Goal: Information Seeking & Learning: Learn about a topic

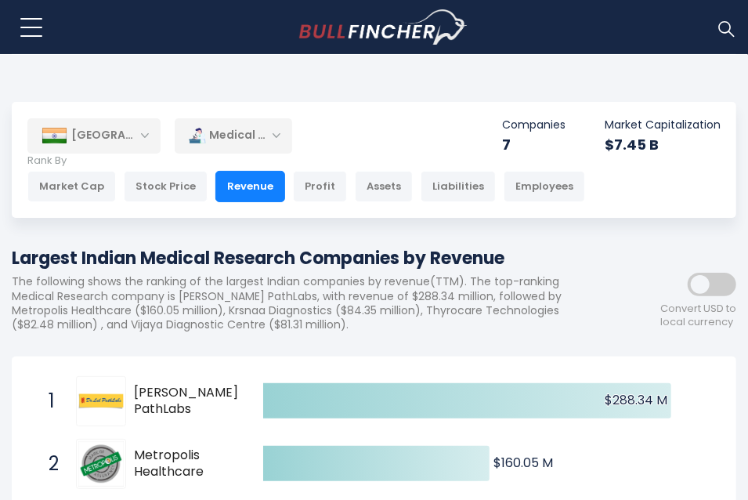
click at [306, 65] on body "Home Companies Ranking Blog Register Login Home" at bounding box center [374, 250] width 748 height 500
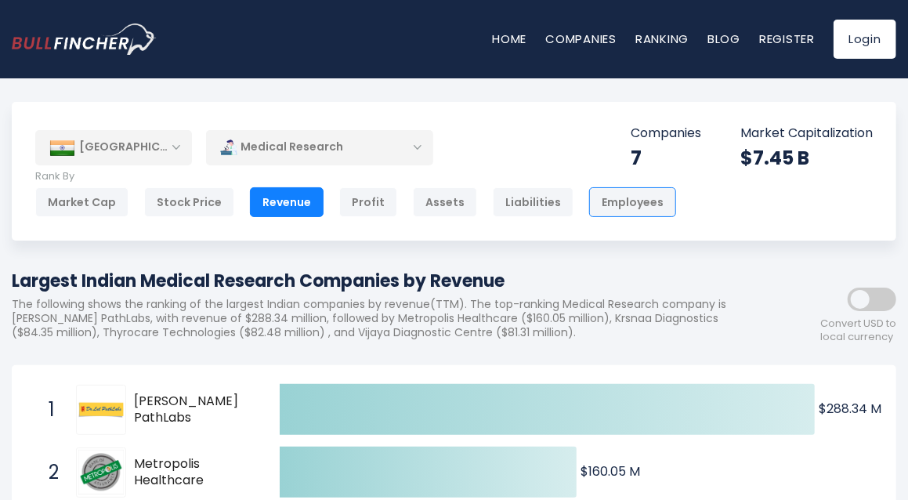
click at [599, 194] on div "Employees" at bounding box center [632, 202] width 87 height 30
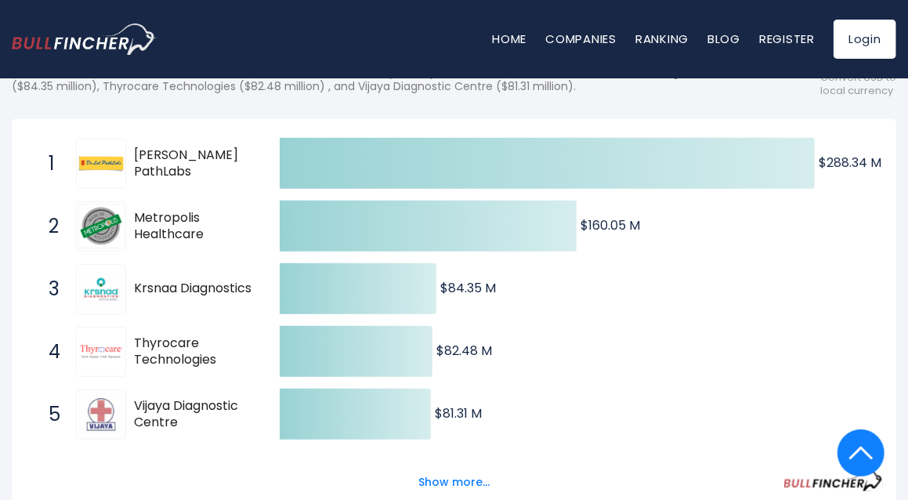
scroll to position [279, 0]
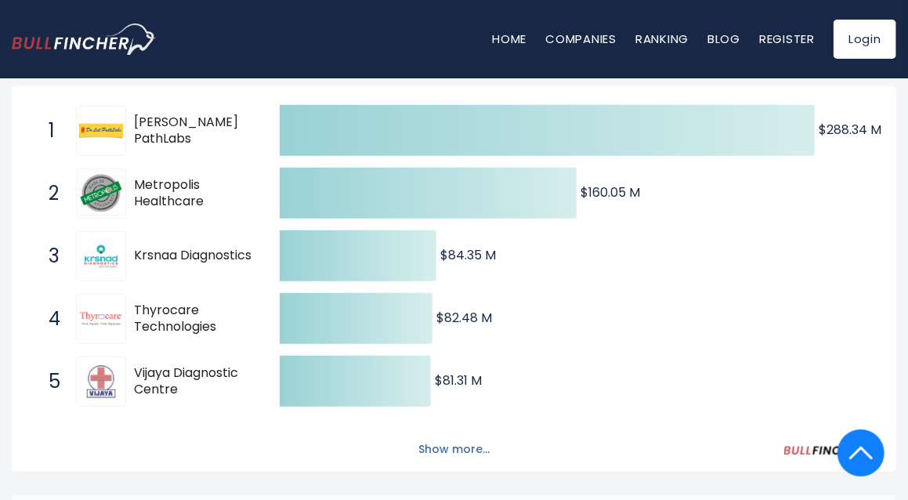
click at [439, 438] on button "Show more..." at bounding box center [454, 449] width 90 height 26
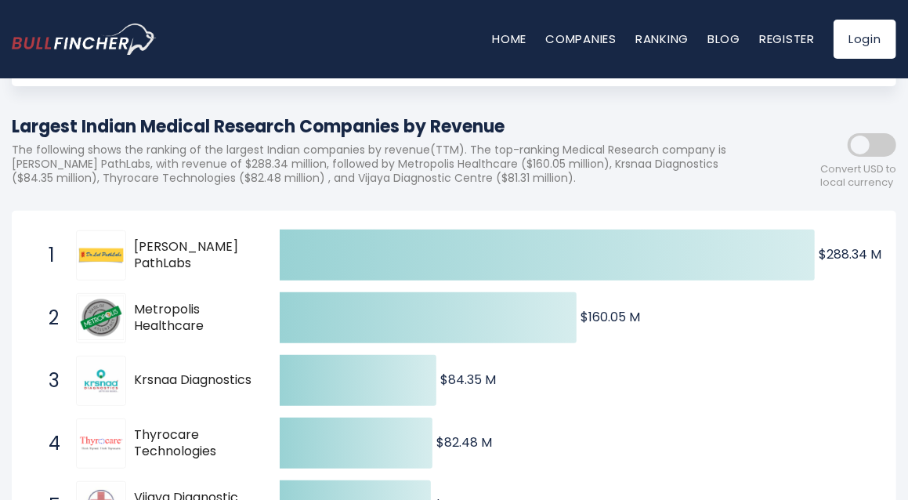
scroll to position [154, 0]
click at [748, 140] on span at bounding box center [872, 146] width 49 height 24
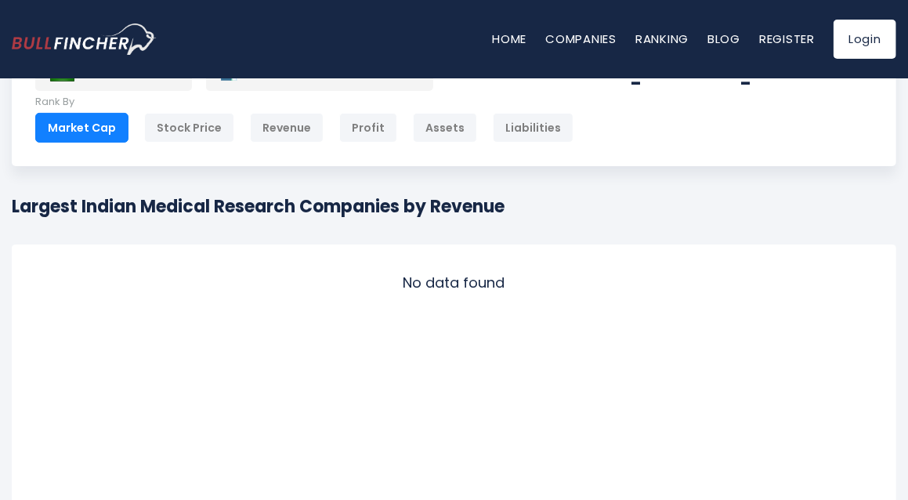
scroll to position [75, 0]
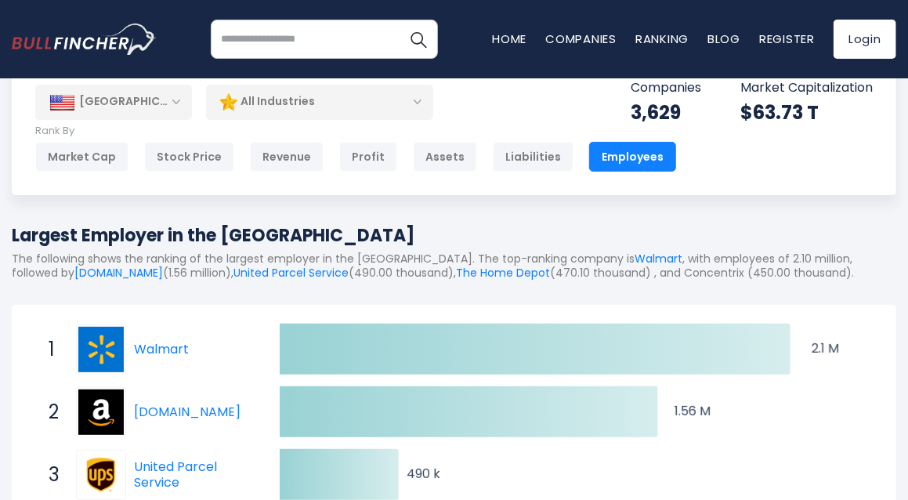
scroll to position [45, 0]
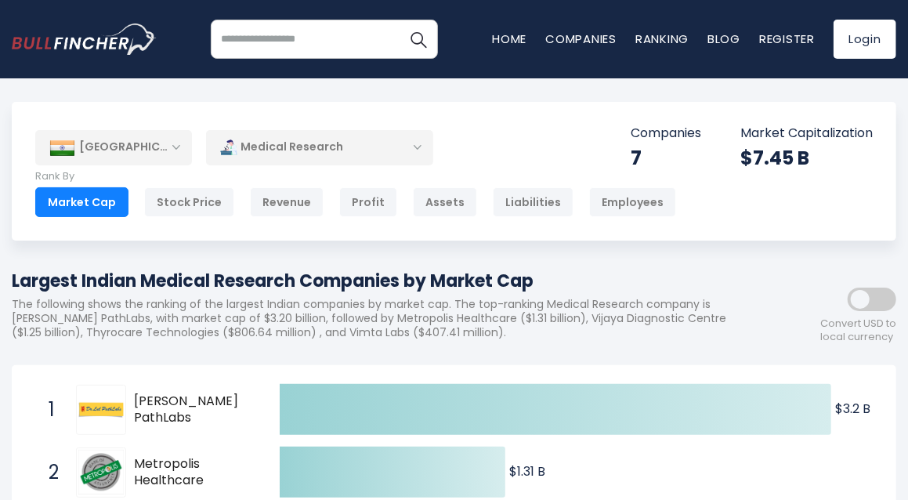
click at [880, 296] on span at bounding box center [872, 300] width 49 height 24
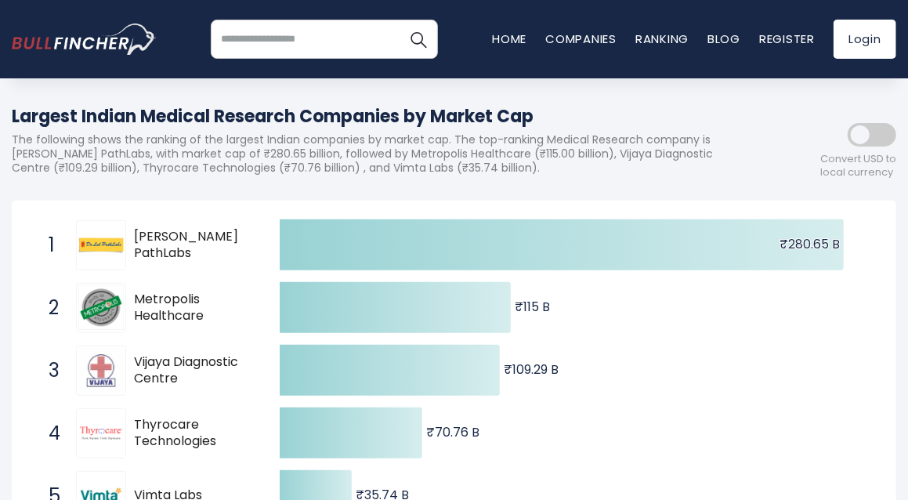
scroll to position [164, 0]
click at [863, 136] on span at bounding box center [872, 136] width 49 height 24
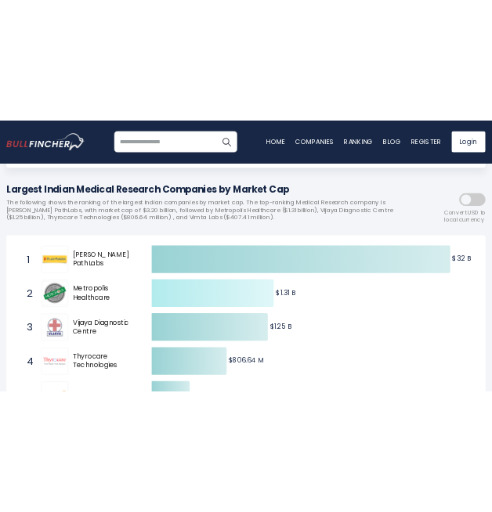
scroll to position [153, 0]
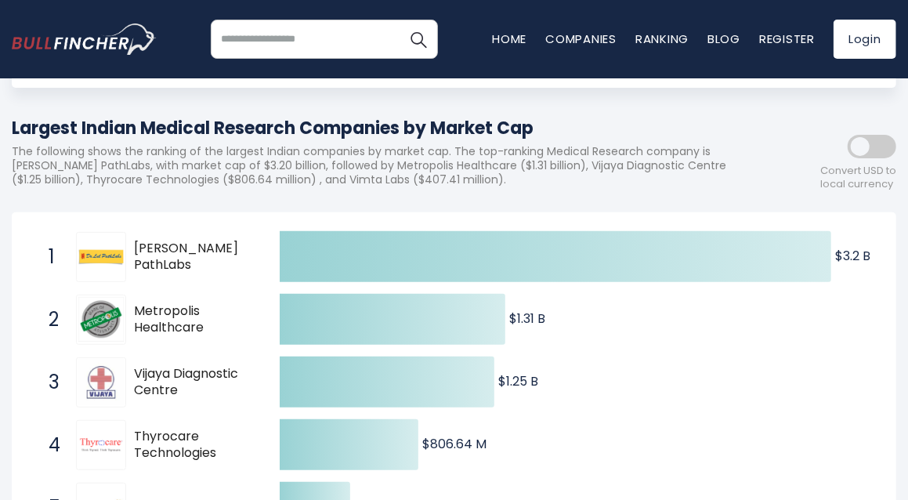
click at [873, 145] on span at bounding box center [872, 147] width 49 height 24
